Goal: Task Accomplishment & Management: Use online tool/utility

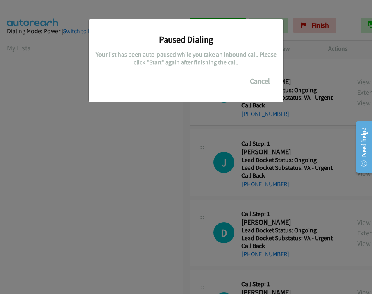
scroll to position [144, 0]
click at [269, 82] on button "Cancel" at bounding box center [259, 81] width 35 height 16
click at [257, 82] on button "Cancel" at bounding box center [259, 81] width 35 height 16
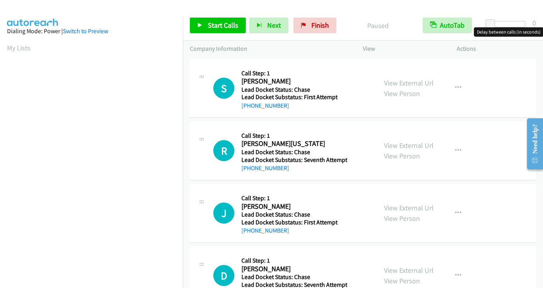
click at [523, 22] on div at bounding box center [507, 24] width 36 height 6
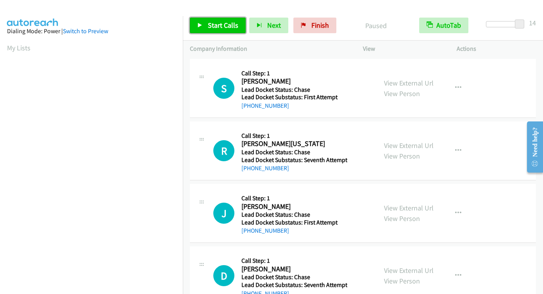
click at [218, 27] on span "Start Calls" at bounding box center [223, 25] width 30 height 9
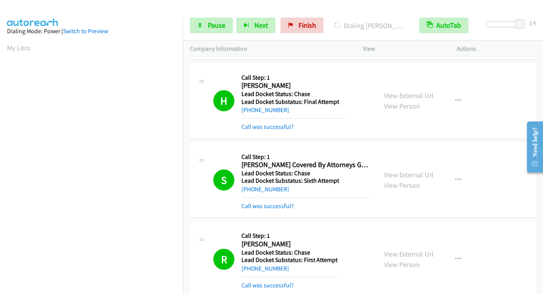
scroll to position [144, 0]
click at [217, 27] on span "Pause" at bounding box center [217, 25] width 18 height 9
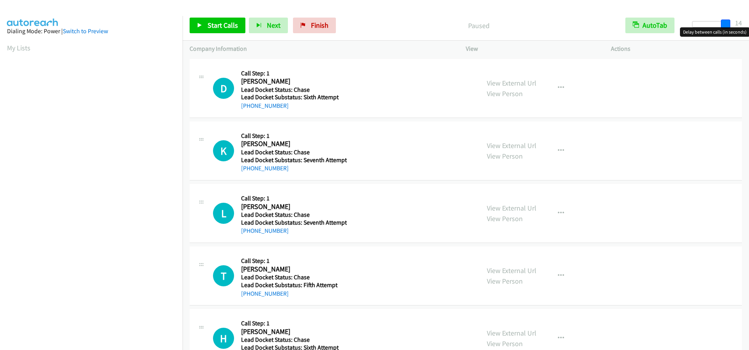
click at [728, 26] on div at bounding box center [710, 24] width 36 height 6
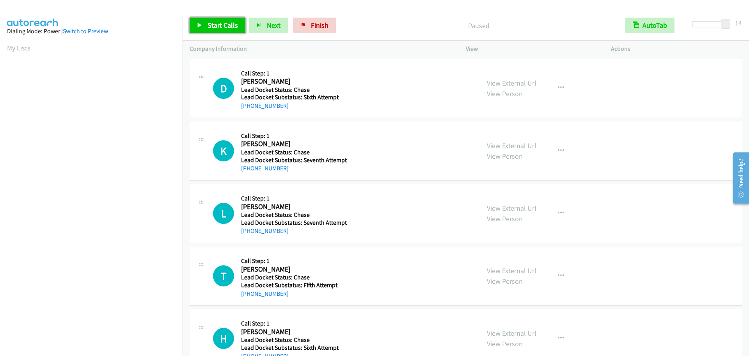
click at [220, 27] on span "Start Calls" at bounding box center [223, 25] width 30 height 9
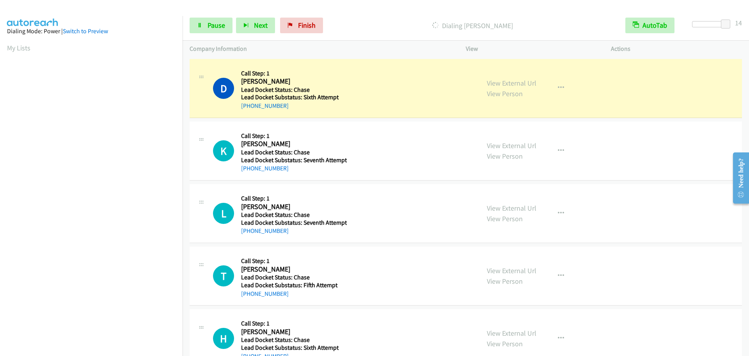
scroll to position [82, 0]
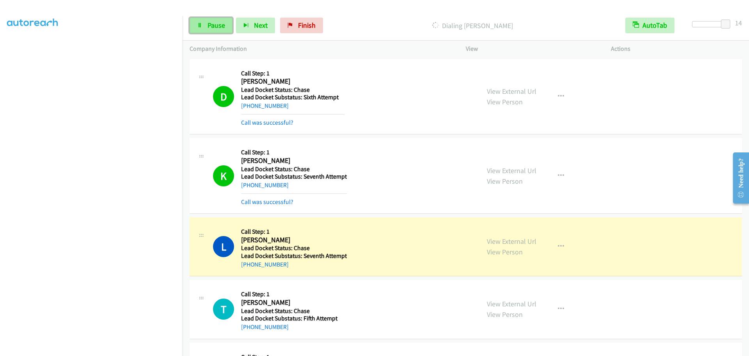
click at [198, 31] on link "Pause" at bounding box center [211, 26] width 43 height 16
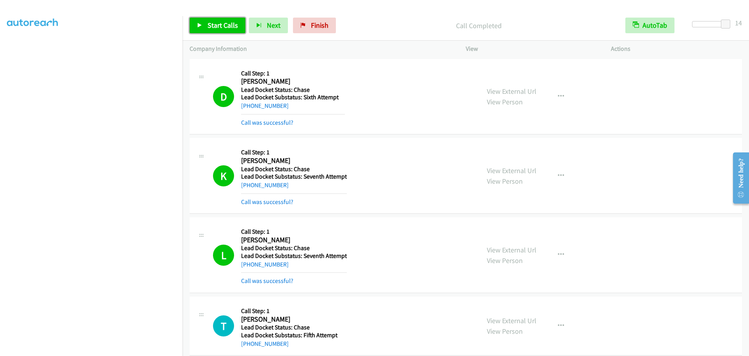
click at [210, 29] on span "Start Calls" at bounding box center [223, 25] width 30 height 9
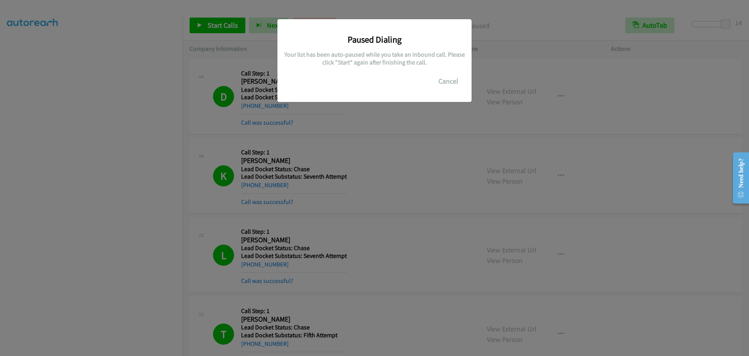
drag, startPoint x: 70, startPoint y: 152, endPoint x: 130, endPoint y: 199, distance: 75.9
click at [71, 152] on div "Paused Dialing Your list has been auto-paused while you take an inbound call. P…" at bounding box center [374, 181] width 749 height 349
click at [459, 77] on button "Cancel" at bounding box center [448, 81] width 35 height 16
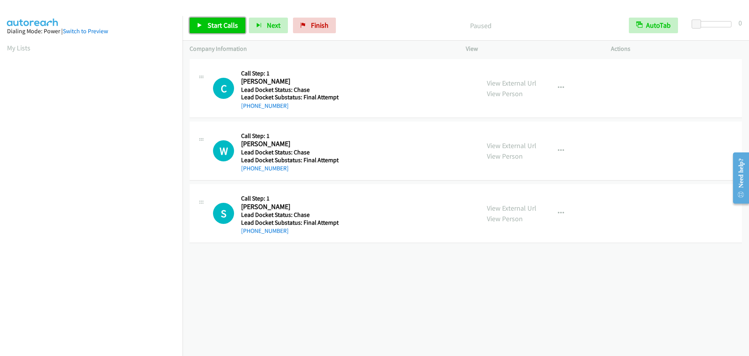
click at [226, 25] on span "Start Calls" at bounding box center [223, 25] width 30 height 9
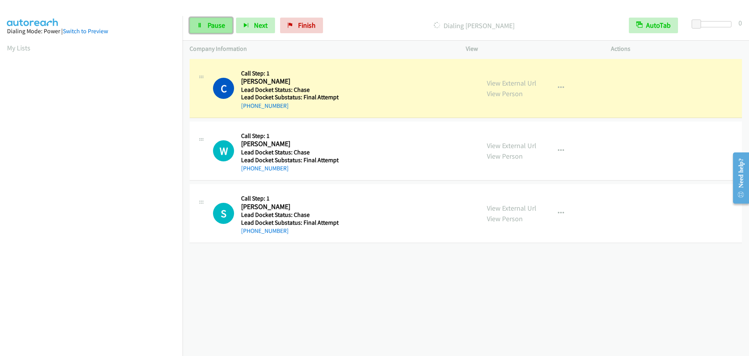
click at [215, 28] on span "Pause" at bounding box center [217, 25] width 18 height 9
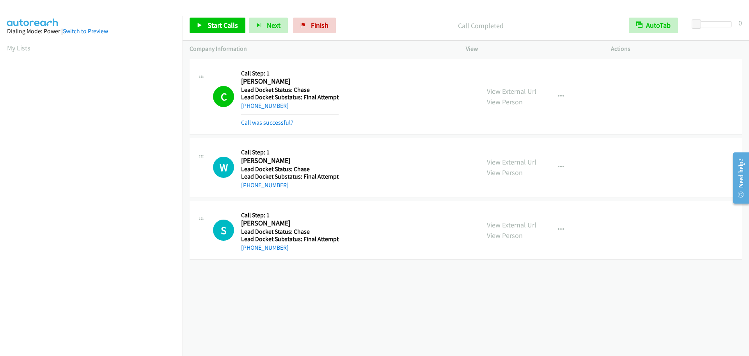
scroll to position [82, 0]
drag, startPoint x: 201, startPoint y: 35, endPoint x: 201, endPoint y: 25, distance: 10.1
click at [201, 30] on div "Start Calls Pause Next Finish Call Completed AutoTab AutoTab 0" at bounding box center [466, 26] width 567 height 30
click at [201, 26] on icon at bounding box center [199, 25] width 5 height 5
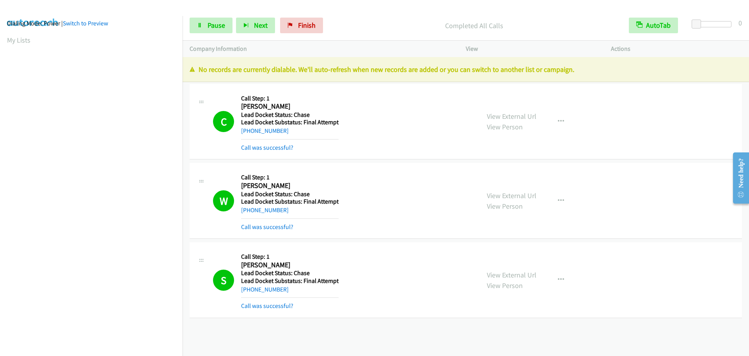
scroll to position [0, 0]
click at [22, 50] on link "My Lists" at bounding box center [18, 47] width 23 height 9
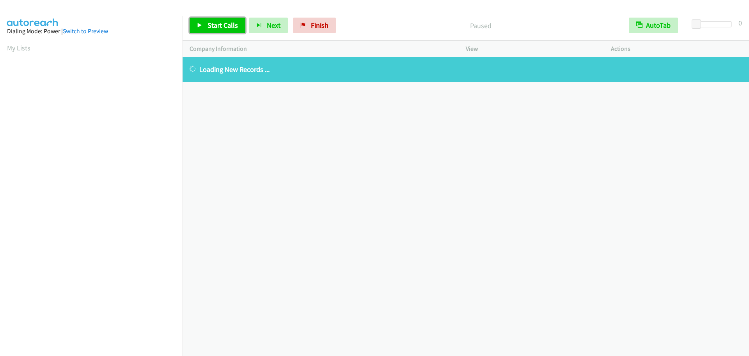
click at [229, 26] on span "Start Calls" at bounding box center [223, 25] width 30 height 9
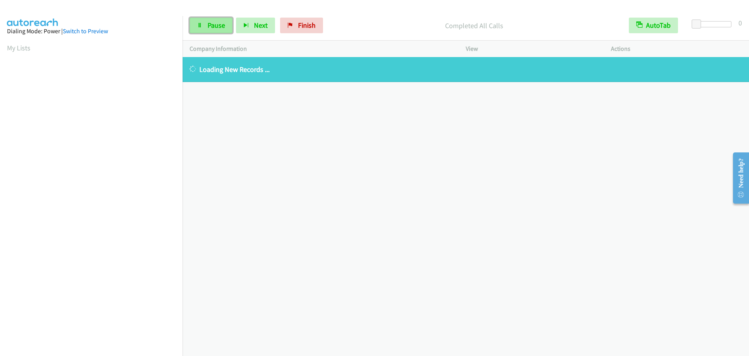
click at [215, 28] on span "Pause" at bounding box center [217, 25] width 18 height 9
click at [213, 28] on span "Start Calls" at bounding box center [223, 25] width 30 height 9
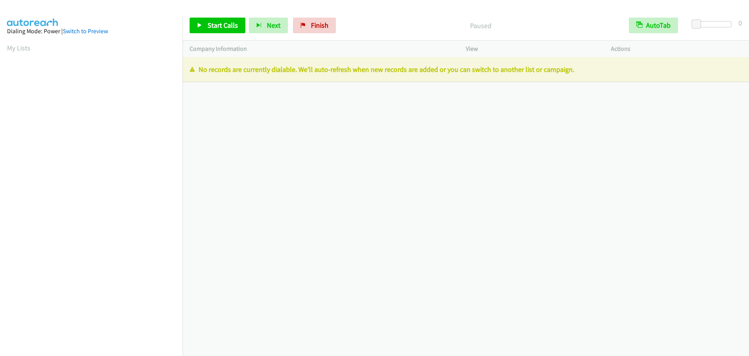
drag, startPoint x: 680, startPoint y: 194, endPoint x: 628, endPoint y: 187, distance: 52.4
click at [676, 192] on div "[PHONE_NUMBER] Call failed - Please reload the list and try again The Callbar F…" at bounding box center [466, 206] width 567 height 299
click at [12, 49] on link "My Lists" at bounding box center [18, 47] width 23 height 9
click at [729, 22] on div "Start Calls Pause Next Finish Paused AutoTab AutoTab 0" at bounding box center [466, 26] width 567 height 30
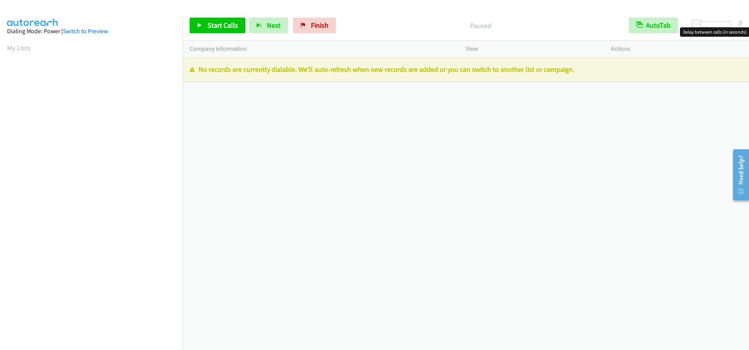
click at [728, 23] on div at bounding box center [714, 24] width 36 height 6
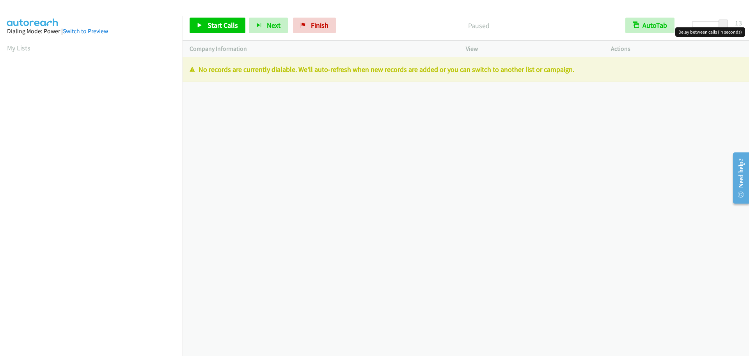
click at [16, 46] on link "My Lists" at bounding box center [18, 47] width 23 height 9
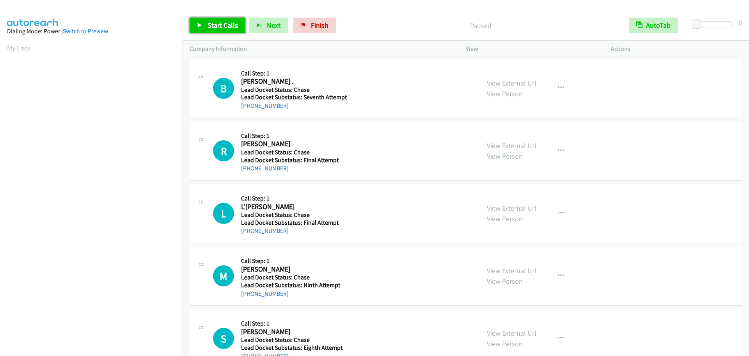
click at [228, 31] on link "Start Calls" at bounding box center [218, 26] width 56 height 16
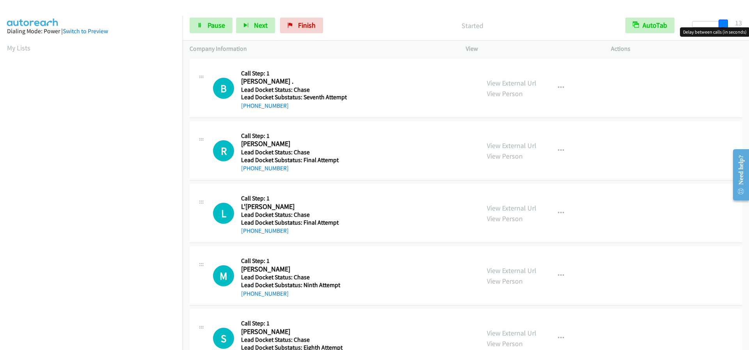
click at [728, 24] on div at bounding box center [710, 24] width 36 height 6
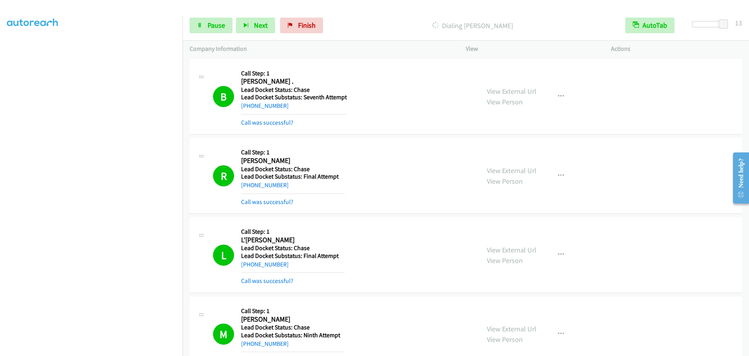
scroll to position [82, 0]
click at [208, 26] on span "Pause" at bounding box center [217, 25] width 18 height 9
click at [208, 28] on span "Start Calls" at bounding box center [204, 36] width 14 height 17
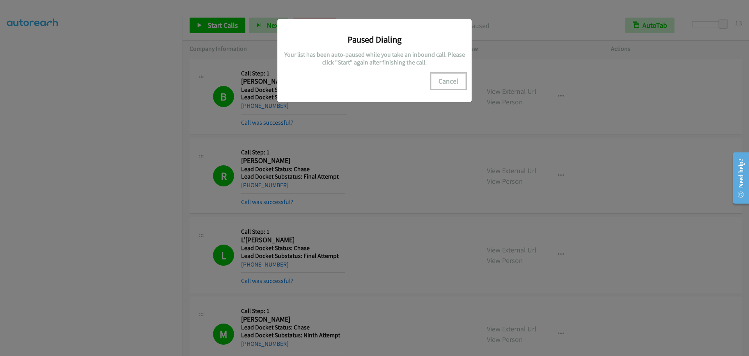
click at [447, 80] on button "Cancel" at bounding box center [448, 81] width 35 height 16
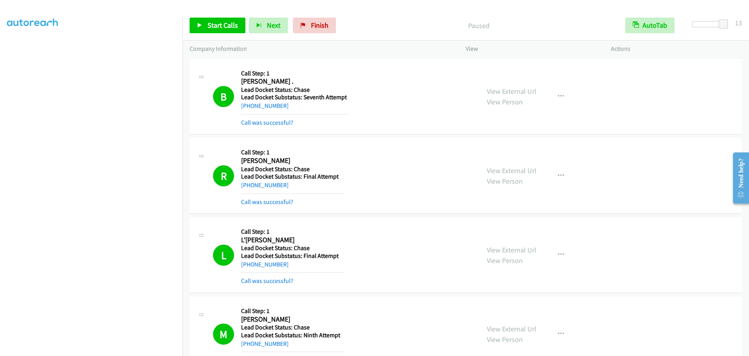
scroll to position [0, 0]
click at [201, 37] on div "Start Calls Pause Next Finish Paused AutoTab AutoTab 13" at bounding box center [466, 26] width 567 height 30
click at [206, 29] on link "Start Calls" at bounding box center [218, 26] width 56 height 16
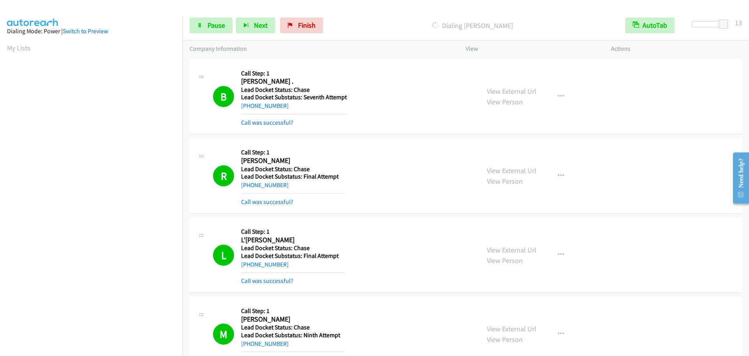
scroll to position [82, 0]
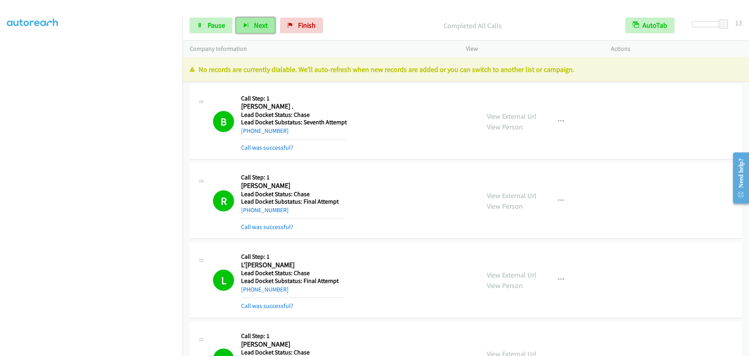
click at [252, 26] on button "Next" at bounding box center [255, 26] width 39 height 16
click at [22, 51] on link "My Lists" at bounding box center [18, 47] width 23 height 9
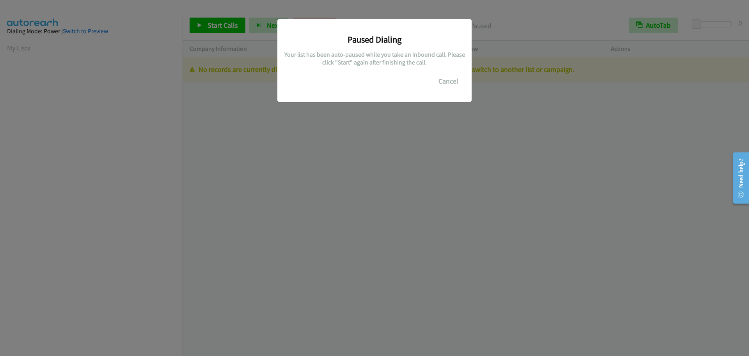
scroll to position [82, 0]
click at [438, 90] on div "Paused Dialing Your list has been auto-paused while you take an inbound call. P…" at bounding box center [375, 60] width 194 height 83
click at [443, 85] on button "Cancel" at bounding box center [448, 81] width 35 height 16
click at [218, 30] on div "Paused Dialing Your list has been auto-paused while you take an inbound call. P…" at bounding box center [374, 181] width 749 height 349
click at [443, 78] on button "Cancel" at bounding box center [448, 81] width 35 height 16
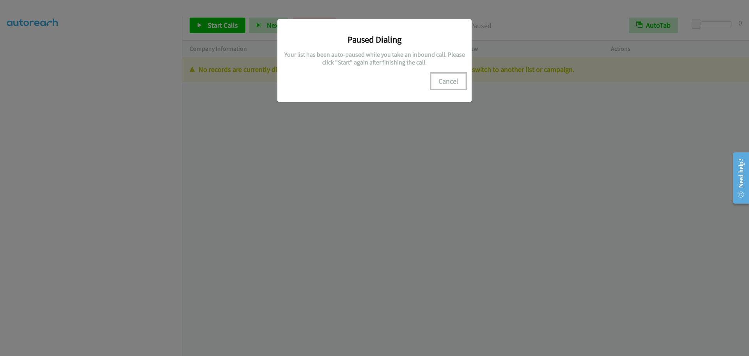
click at [442, 78] on button "Cancel" at bounding box center [448, 81] width 35 height 16
click at [208, 15] on div "Paused Dialing Your list has been auto-paused while you take an inbound call. P…" at bounding box center [374, 181] width 749 height 349
click at [212, 26] on div "Paused Dialing Your list has been auto-paused while you take an inbound call. P…" at bounding box center [374, 181] width 749 height 349
click at [443, 83] on button "Cancel" at bounding box center [448, 81] width 35 height 16
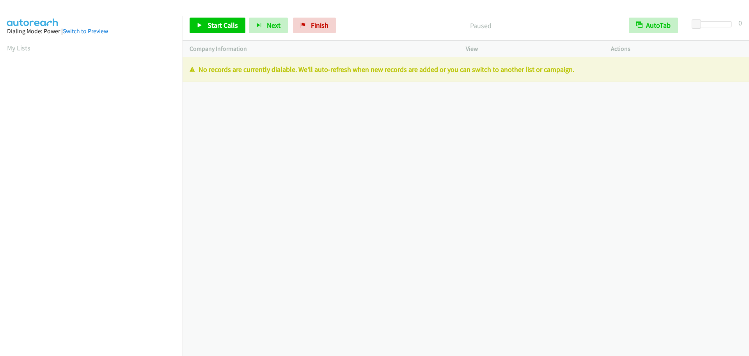
click at [219, 38] on div "Start Calls Pause Next Finish Paused AutoTab AutoTab 0" at bounding box center [466, 26] width 567 height 30
click at [220, 33] on link "Start Calls" at bounding box center [218, 26] width 56 height 16
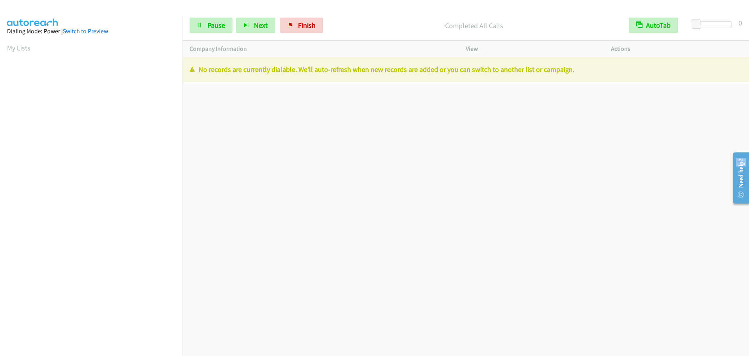
drag, startPoint x: 736, startPoint y: 163, endPoint x: 732, endPoint y: 164, distance: 4.4
click at [732, 146] on main "Need help? Resource Center AutoReach Help Help Get the help you need from our k…" at bounding box center [738, 146] width 23 height 0
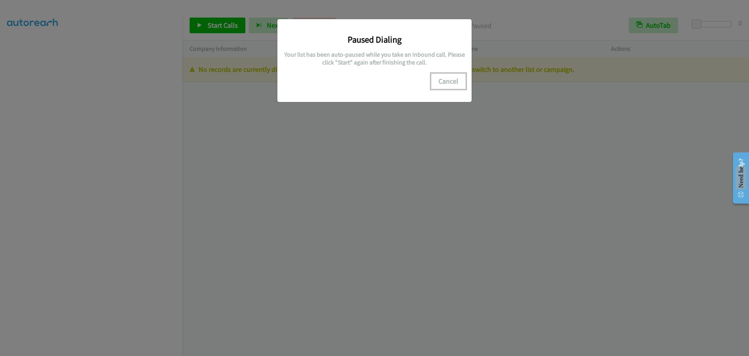
click at [448, 84] on button "Cancel" at bounding box center [448, 81] width 35 height 16
click at [450, 82] on button "Cancel" at bounding box center [448, 81] width 35 height 16
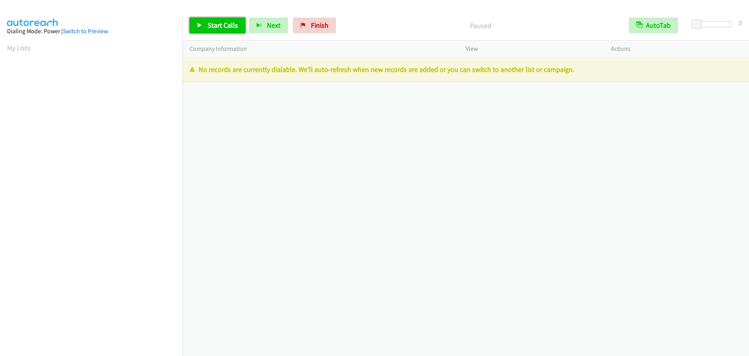
click at [214, 26] on span "Start Calls" at bounding box center [223, 25] width 30 height 9
